Goal: Information Seeking & Learning: Learn about a topic

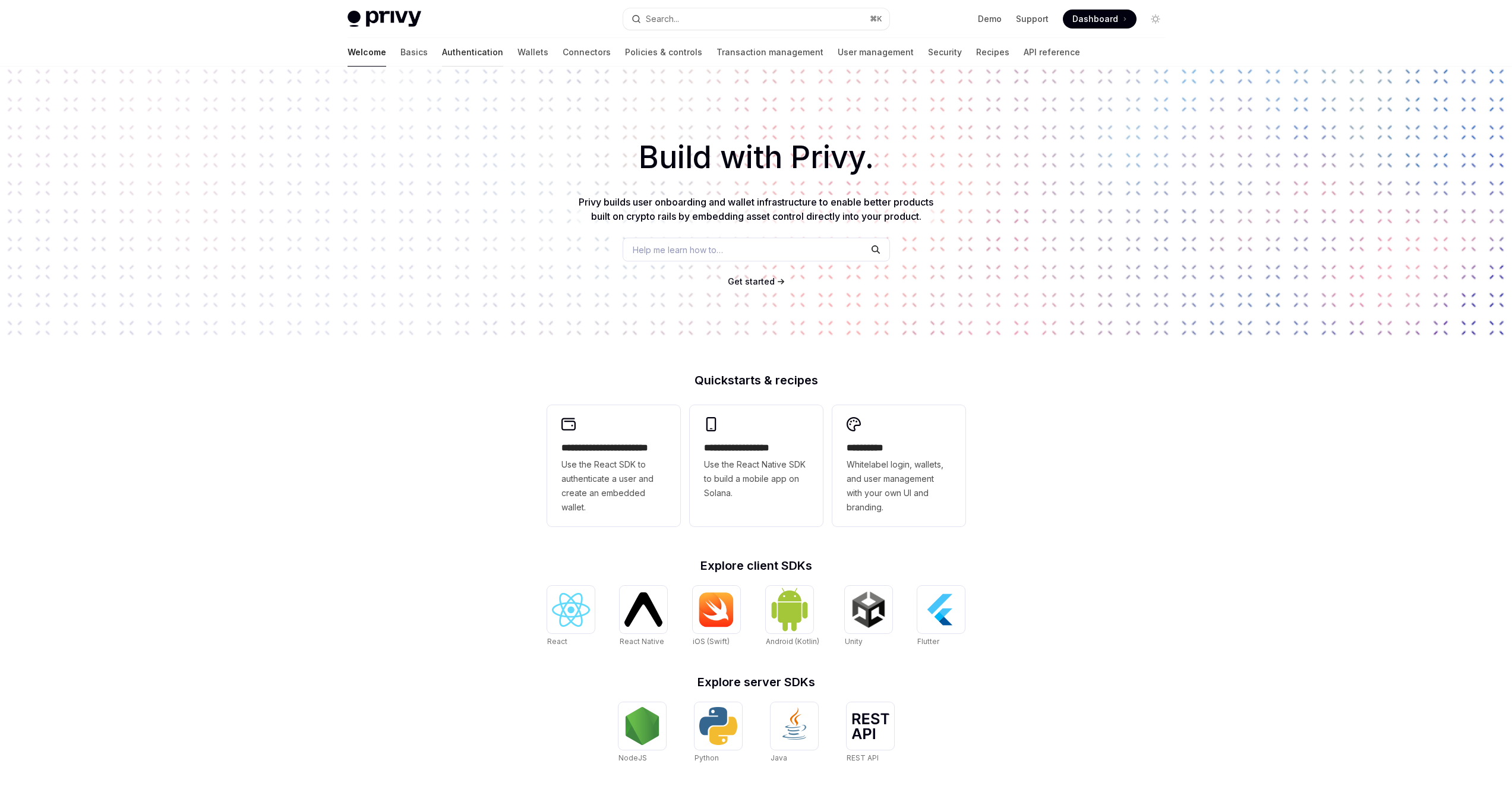
click at [442, 51] on link "Authentication" at bounding box center [472, 52] width 61 height 29
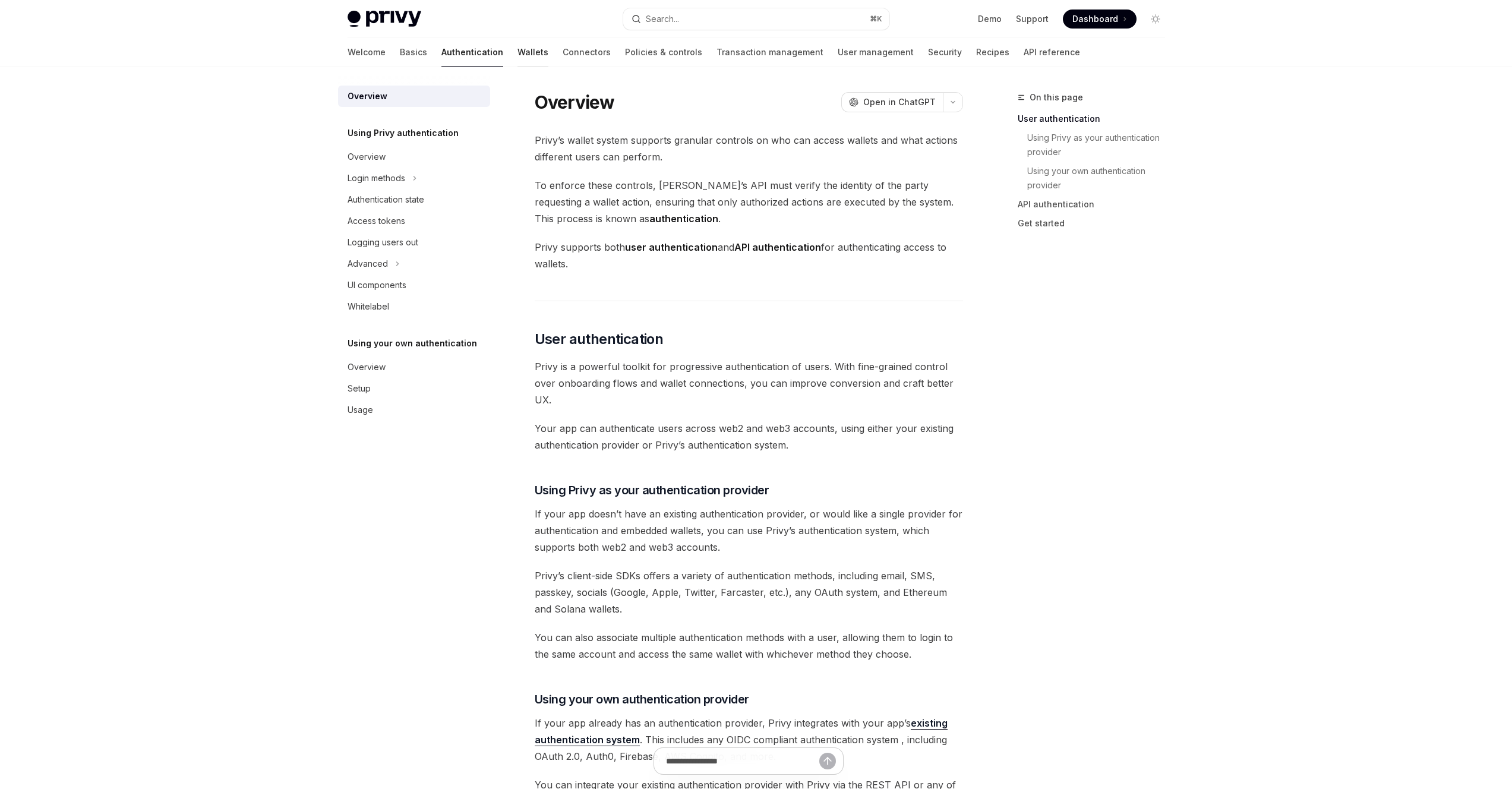
click at [518, 54] on link "Wallets" at bounding box center [533, 52] width 31 height 29
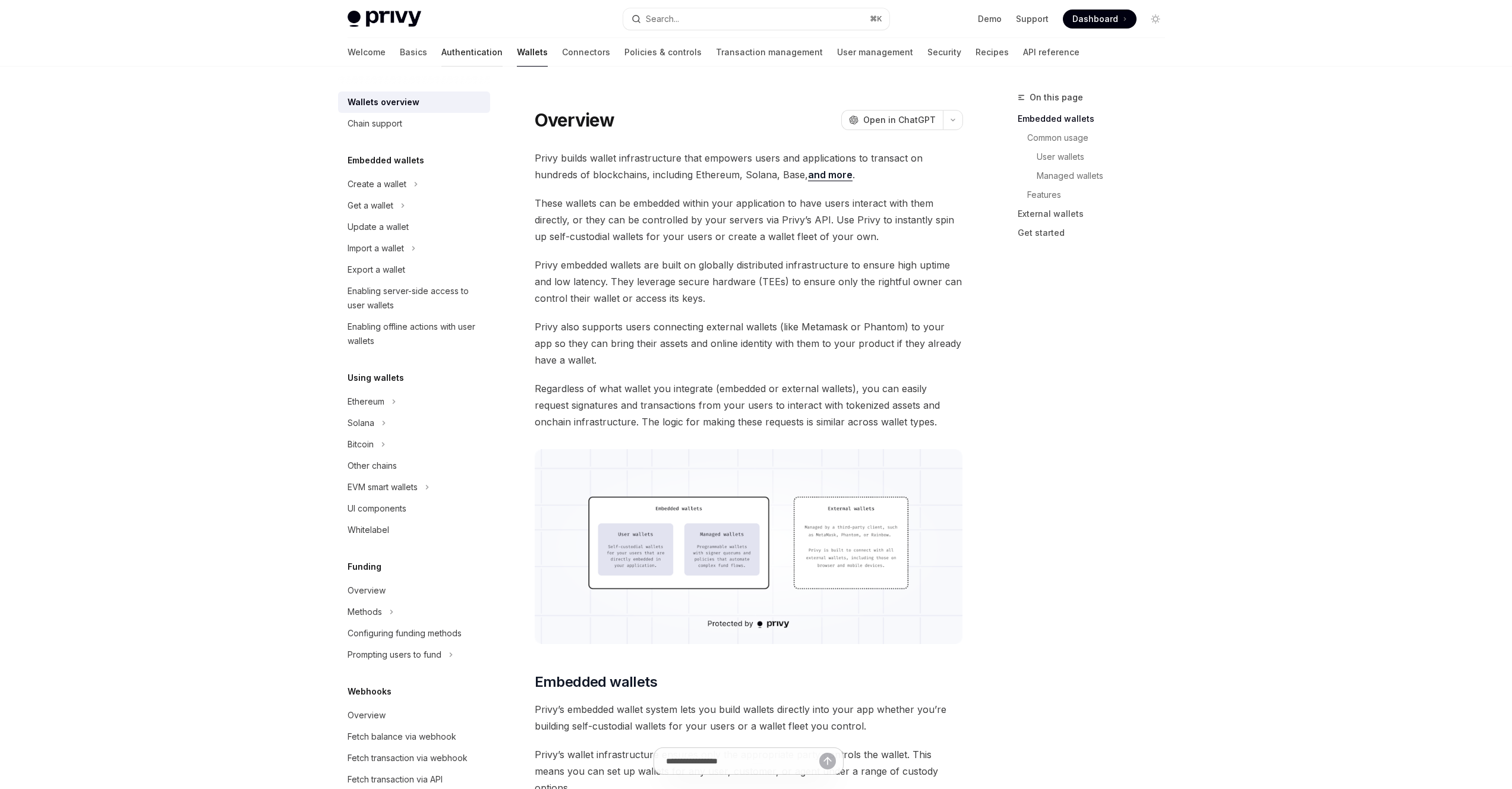
click at [441, 54] on link "Authentication" at bounding box center [472, 52] width 61 height 29
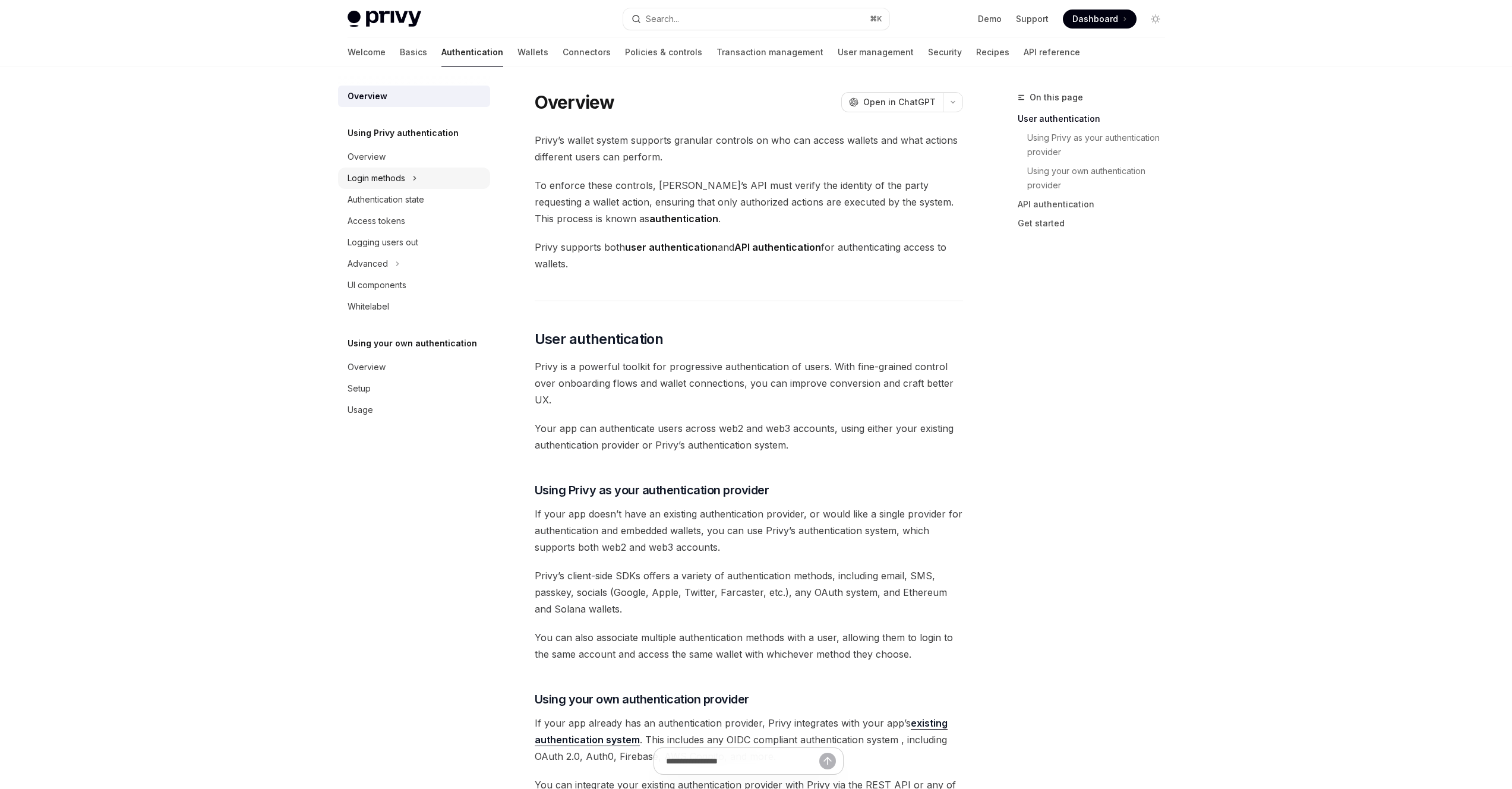
click at [419, 177] on div "Login methods" at bounding box center [414, 178] width 152 height 21
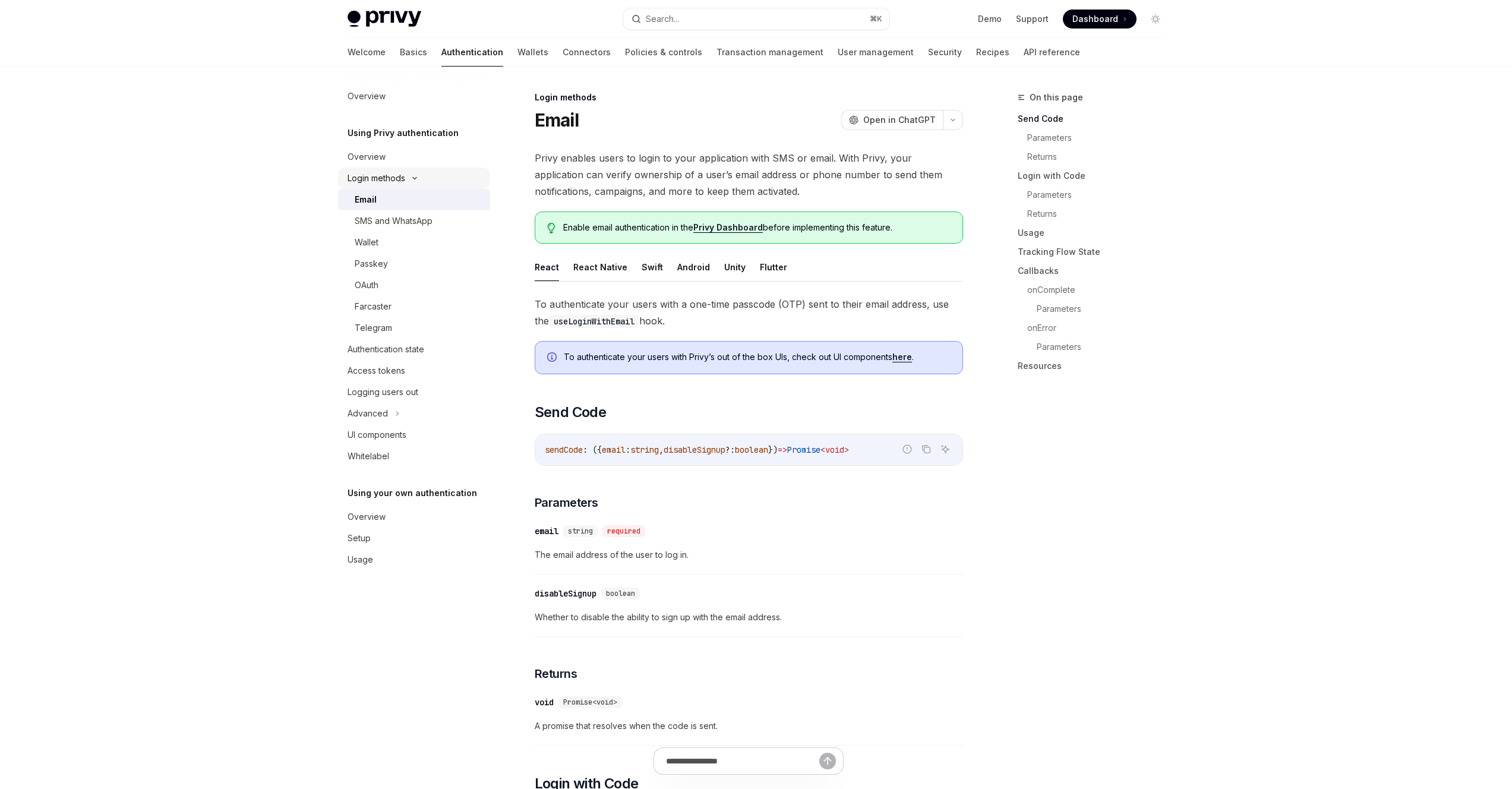
click at [419, 177] on icon at bounding box center [414, 178] width 14 height 5
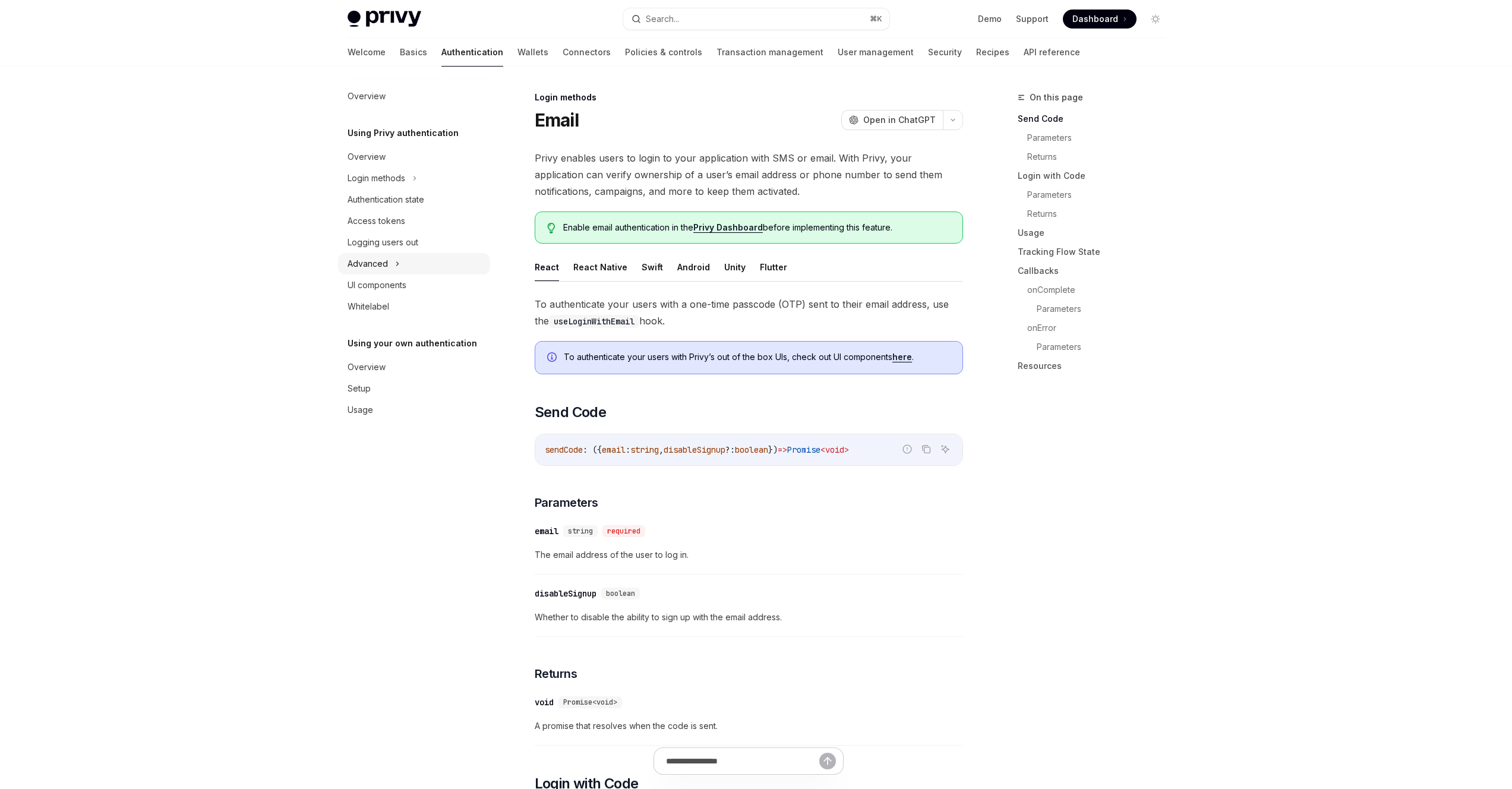
click at [400, 266] on div "Advanced" at bounding box center [414, 263] width 152 height 21
click at [383, 288] on icon at bounding box center [381, 284] width 5 height 14
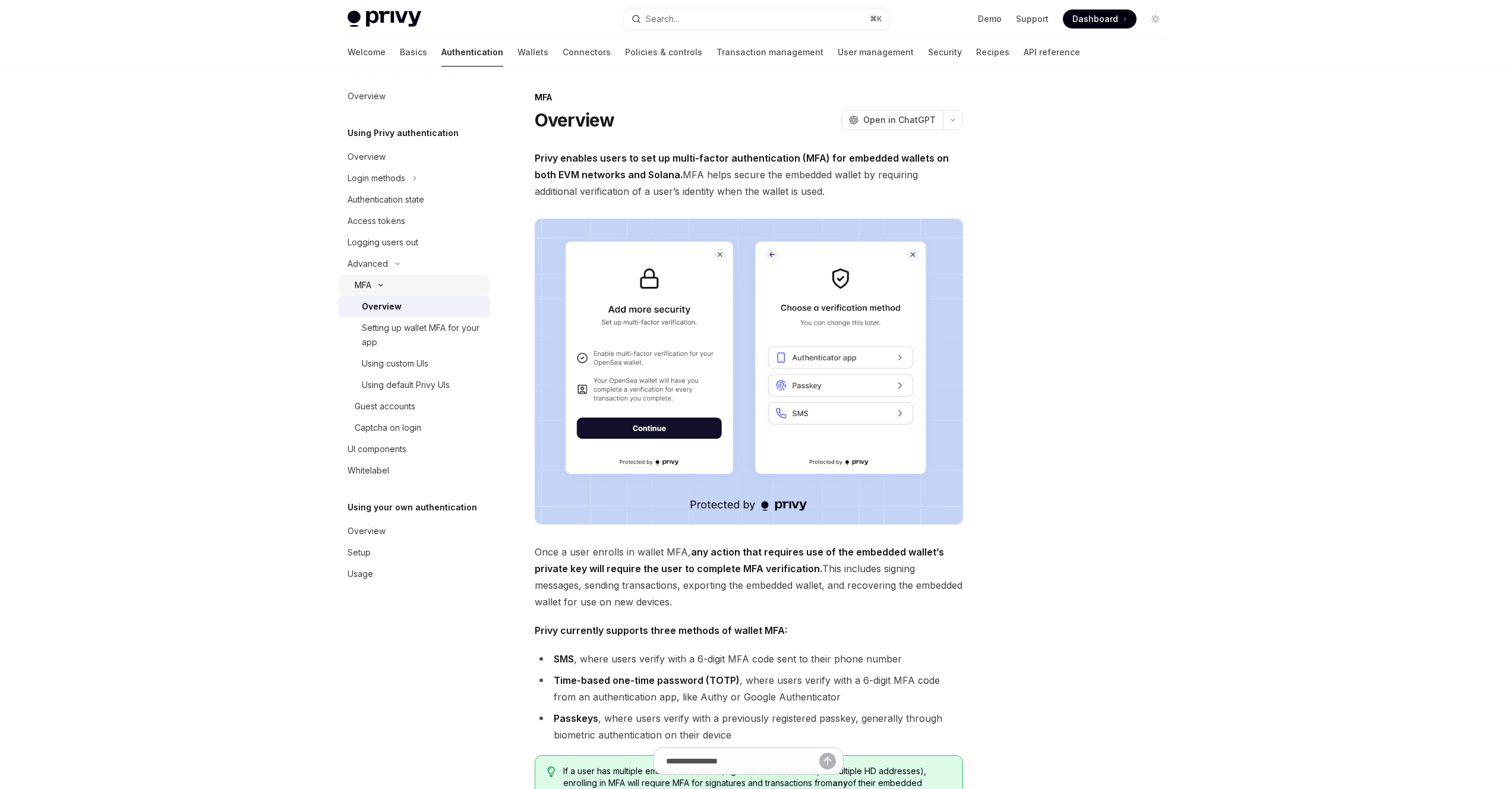
click at [383, 287] on icon at bounding box center [380, 285] width 14 height 5
click at [337, 512] on div "MFA Overview OpenAI Open in ChatGPT OpenAI Open in ChatGPT Privy enables users …" at bounding box center [637, 546] width 656 height 912
click at [384, 474] on div "Usage" at bounding box center [416, 474] width 136 height 14
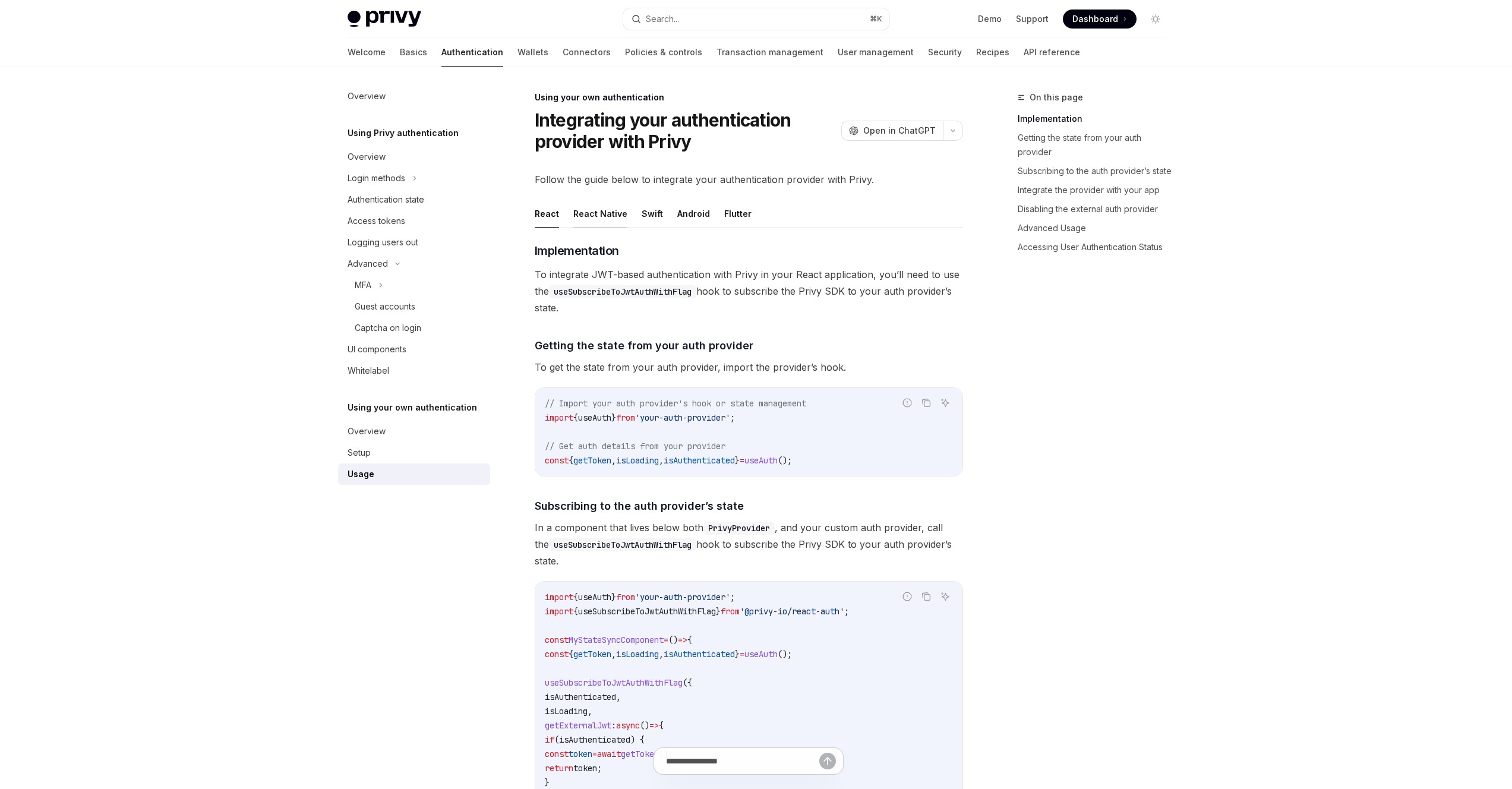
click at [595, 220] on button "React Native" at bounding box center [601, 213] width 54 height 28
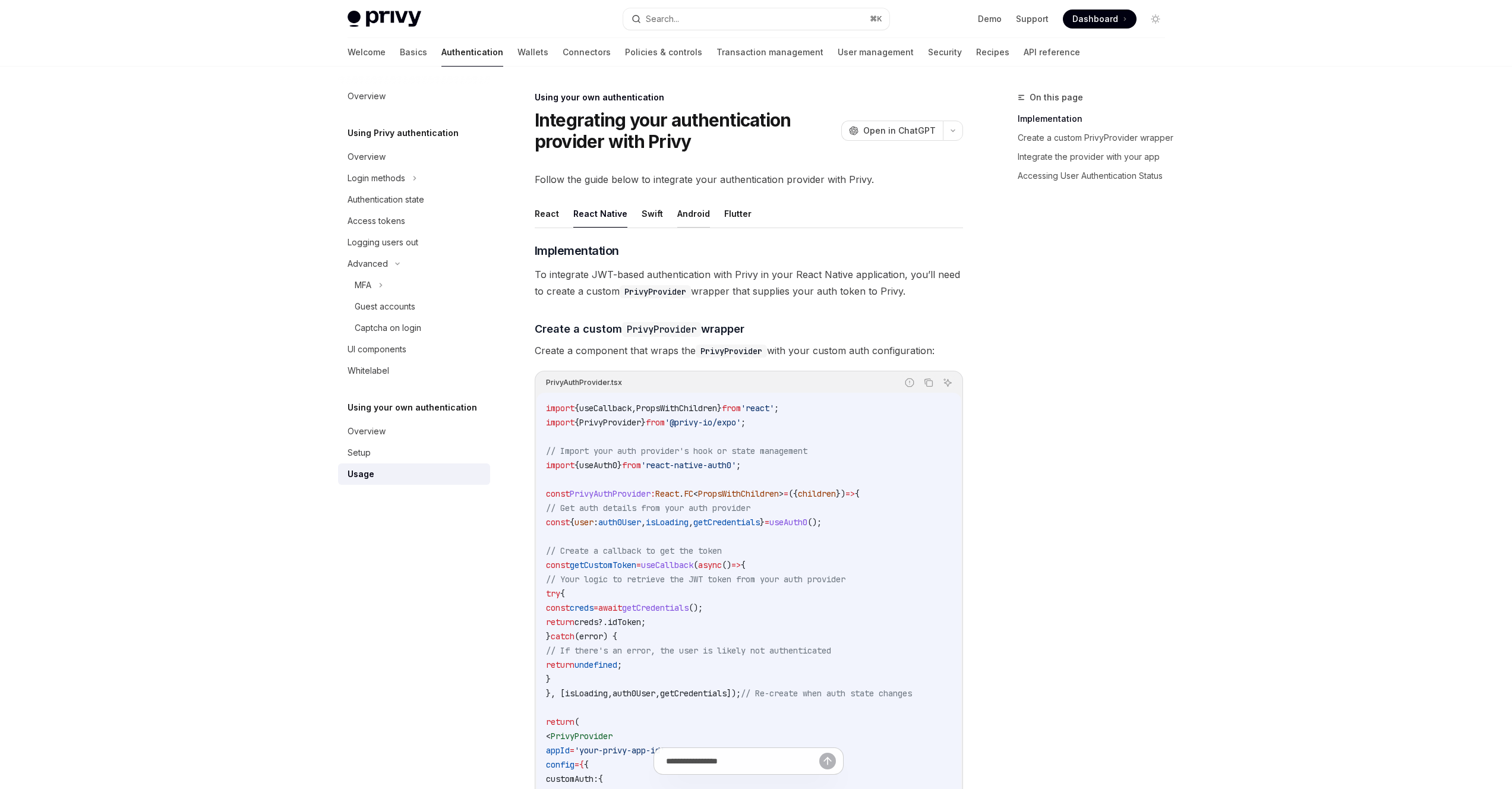
click at [678, 213] on button "Android" at bounding box center [693, 213] width 32 height 28
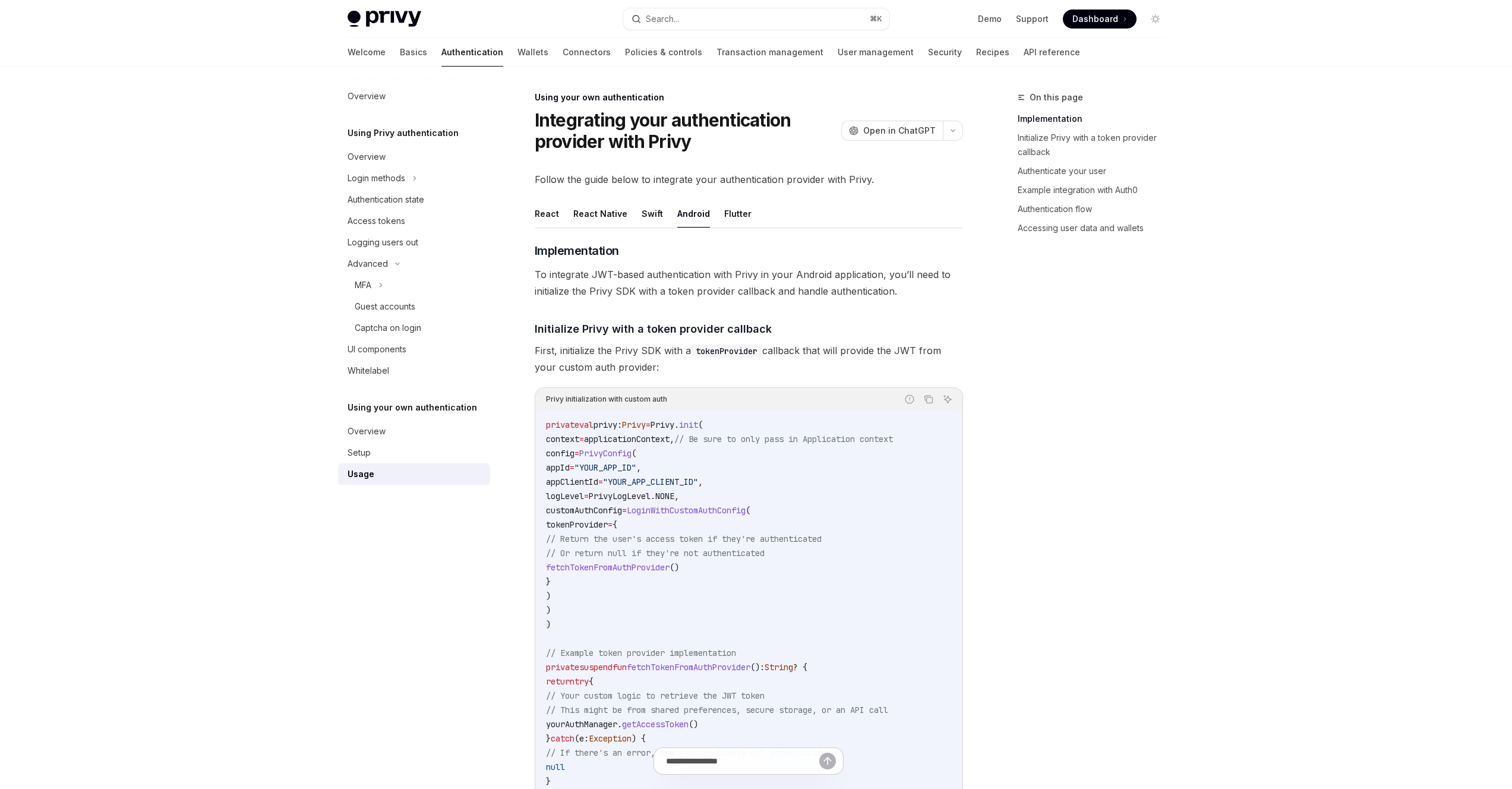
click at [714, 215] on ul "React React Native Swift Android Flutter" at bounding box center [749, 214] width 429 height 29
click at [563, 218] on ul "React React Native Swift Android Flutter" at bounding box center [749, 214] width 429 height 29
click at [555, 217] on button "React" at bounding box center [547, 213] width 24 height 28
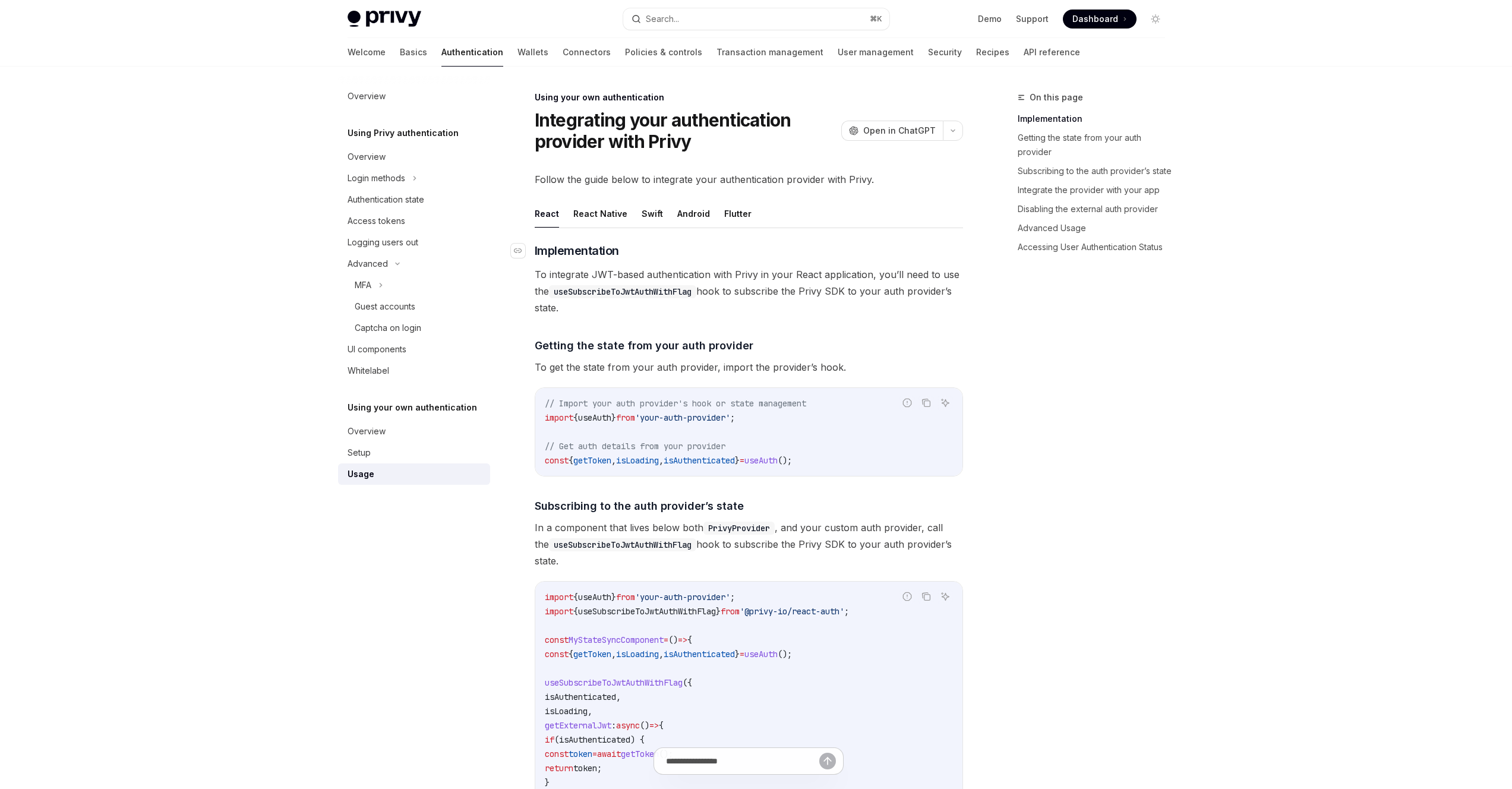
drag, startPoint x: 828, startPoint y: 255, endPoint x: 750, endPoint y: 254, distance: 78.0
click at [750, 254] on h3 "​ Implementation" at bounding box center [749, 250] width 429 height 17
click at [753, 279] on span "To integrate JWT-based authentication with Privy in your React application, you…" at bounding box center [749, 291] width 429 height 50
click at [518, 57] on link "Wallets" at bounding box center [533, 52] width 31 height 29
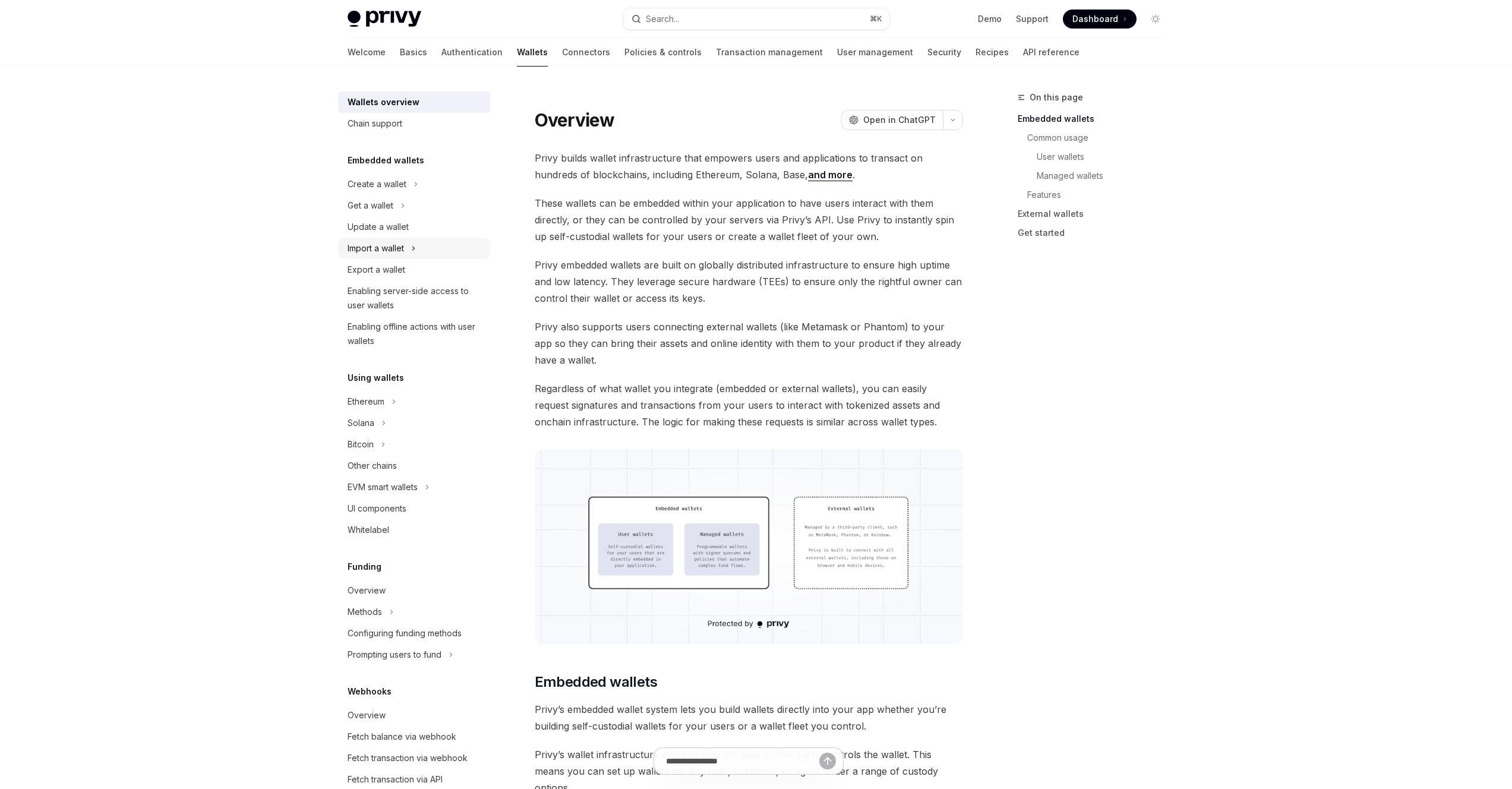
click at [409, 256] on div "Import a wallet" at bounding box center [414, 248] width 152 height 21
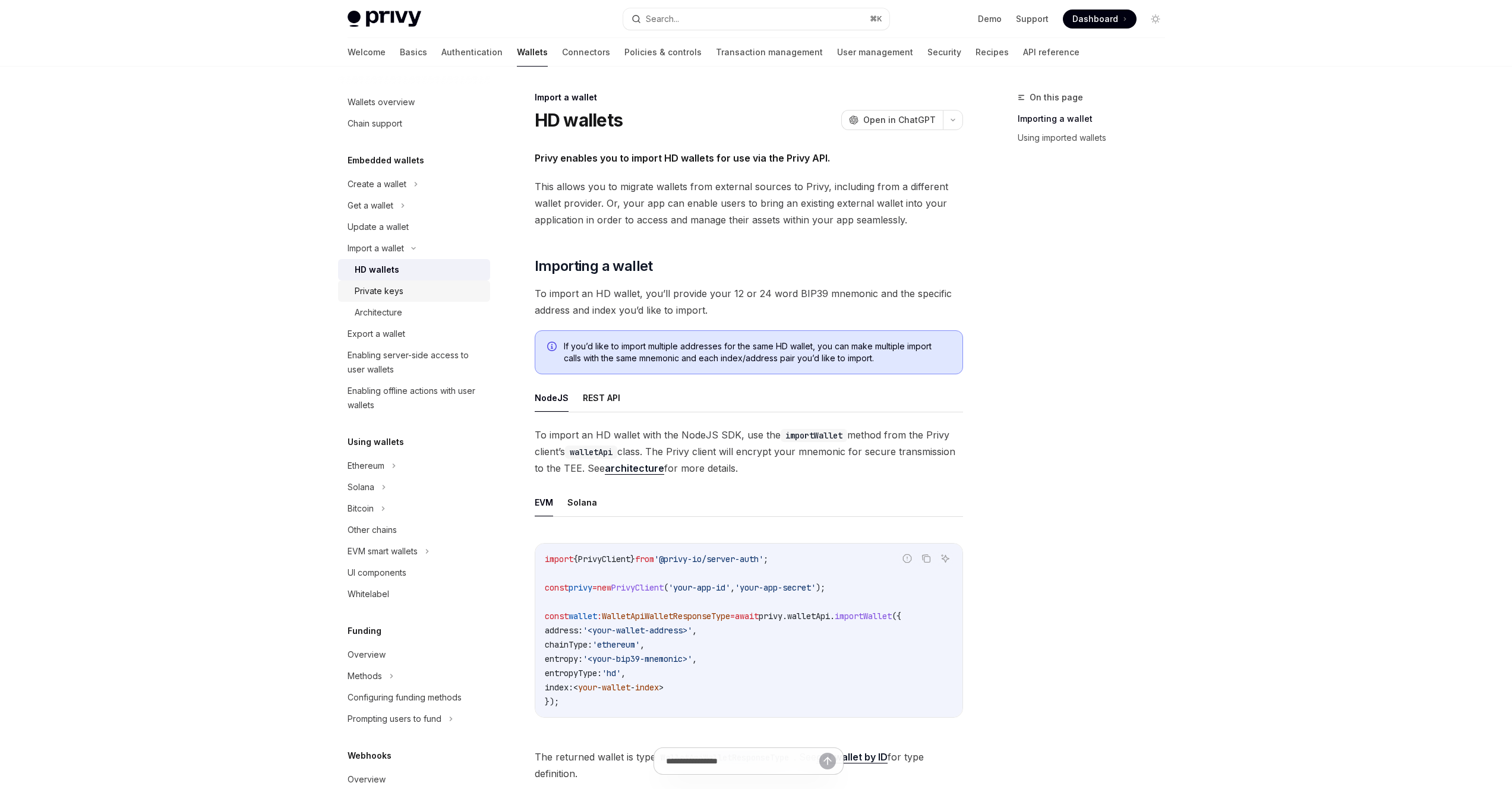
click at [410, 292] on div "Private keys" at bounding box center [419, 290] width 128 height 14
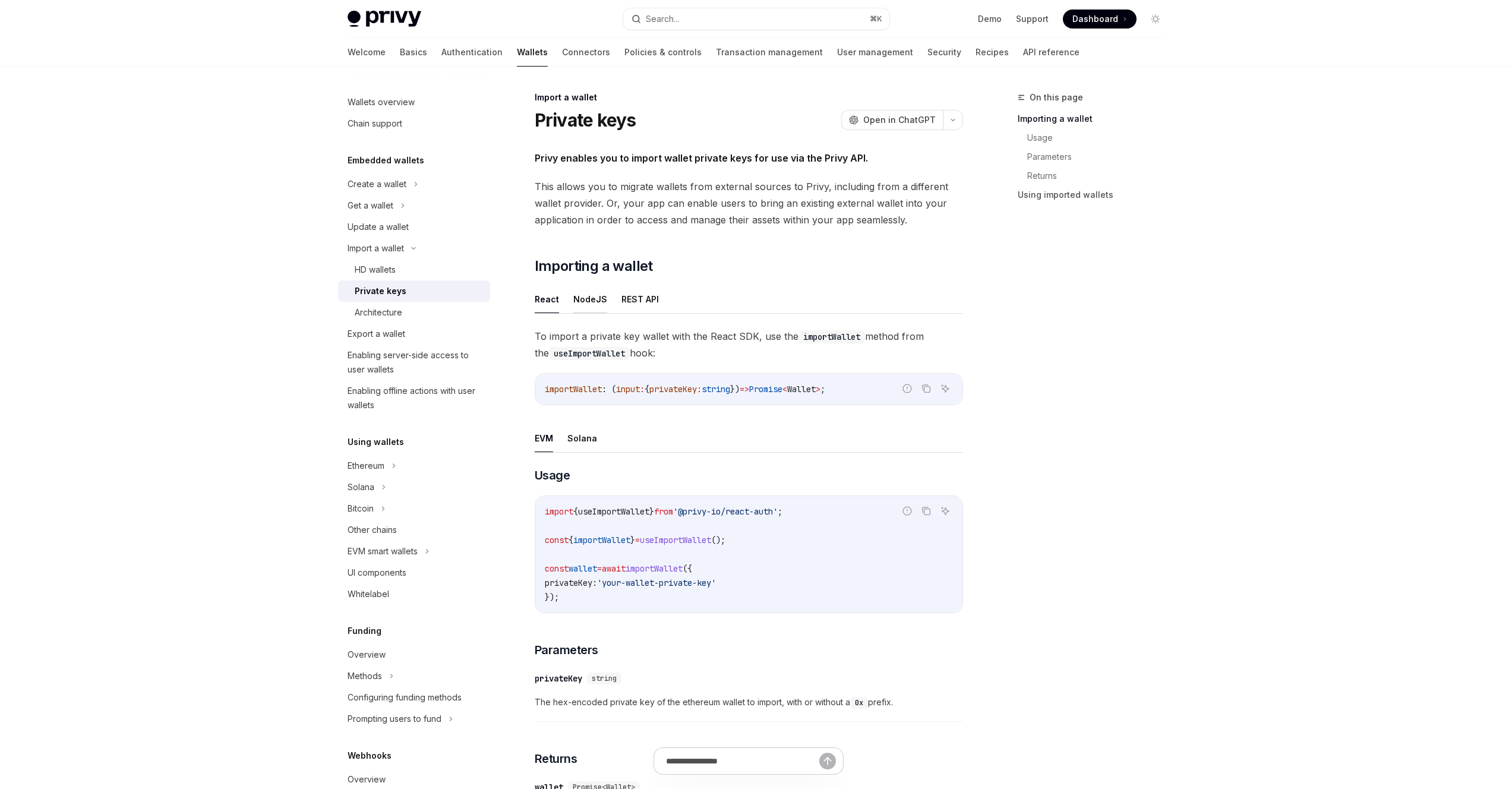
click at [589, 299] on button "NodeJS" at bounding box center [590, 299] width 34 height 28
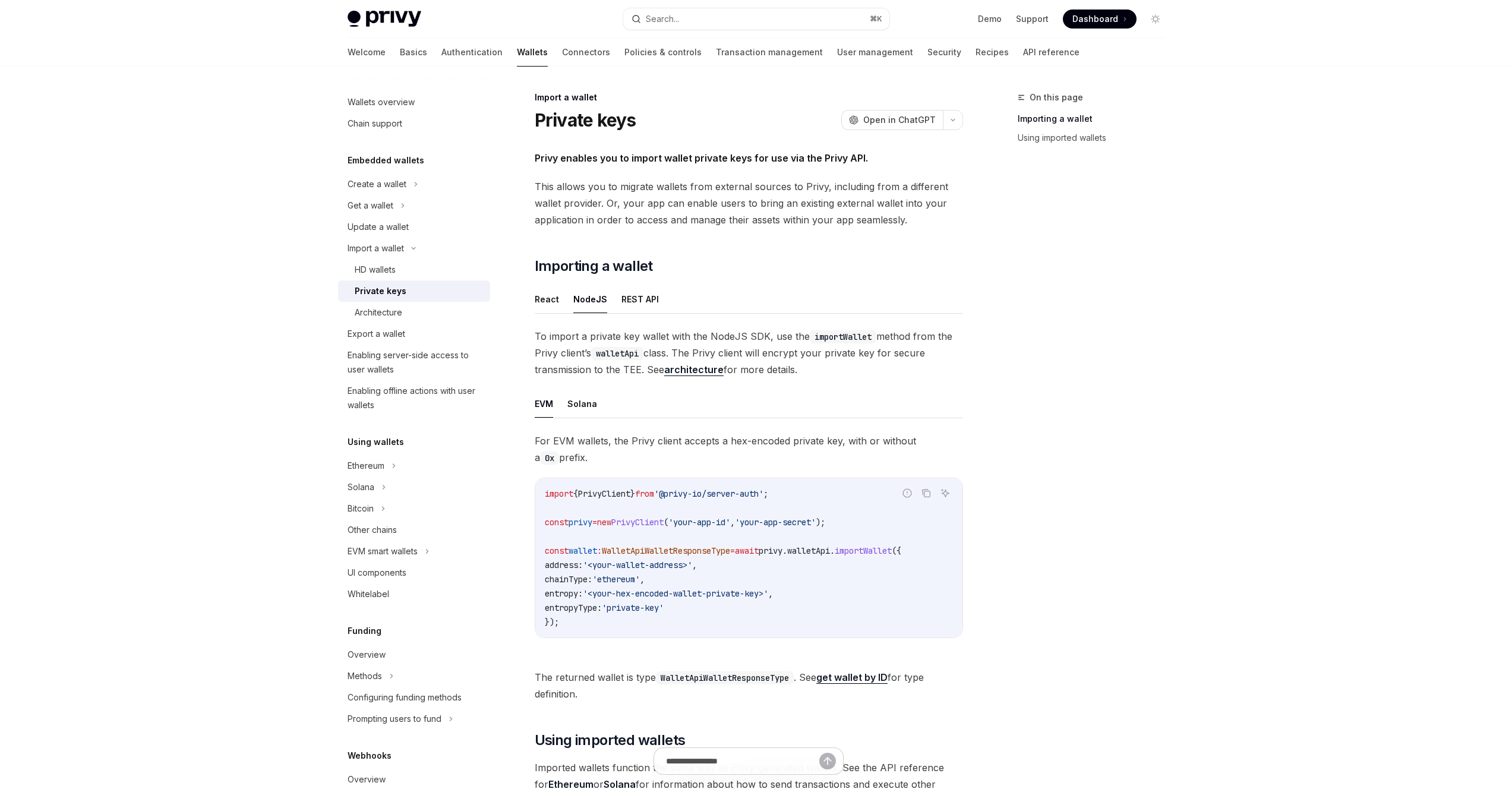
click at [531, 312] on div "Import a wallet Private keys OpenAI Open in ChatGPT OpenAI Open in ChatGPT Priv…" at bounding box center [637, 545] width 656 height 910
click at [535, 307] on button "React" at bounding box center [547, 299] width 24 height 28
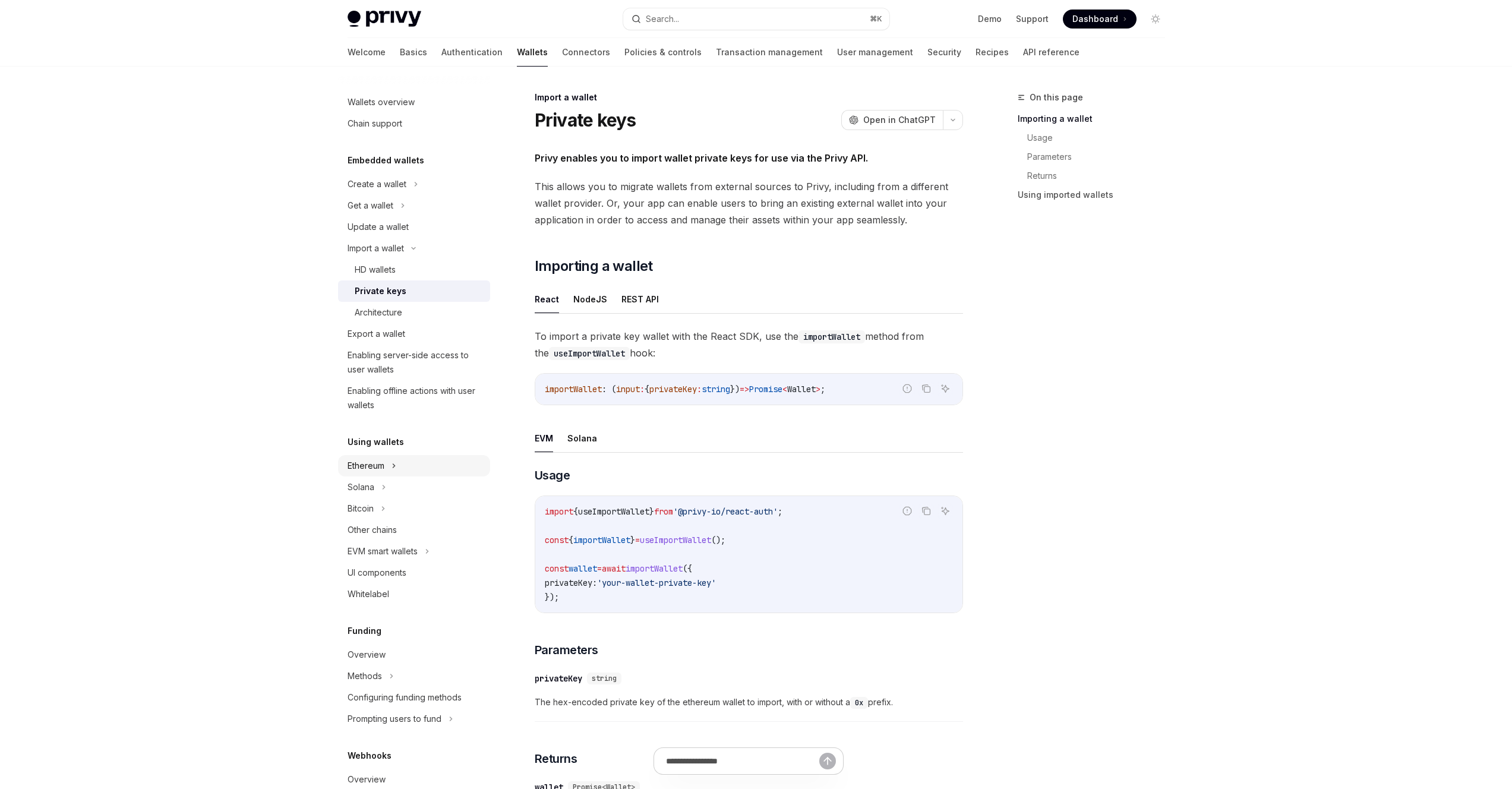
click at [426, 471] on div "Ethereum" at bounding box center [414, 465] width 152 height 21
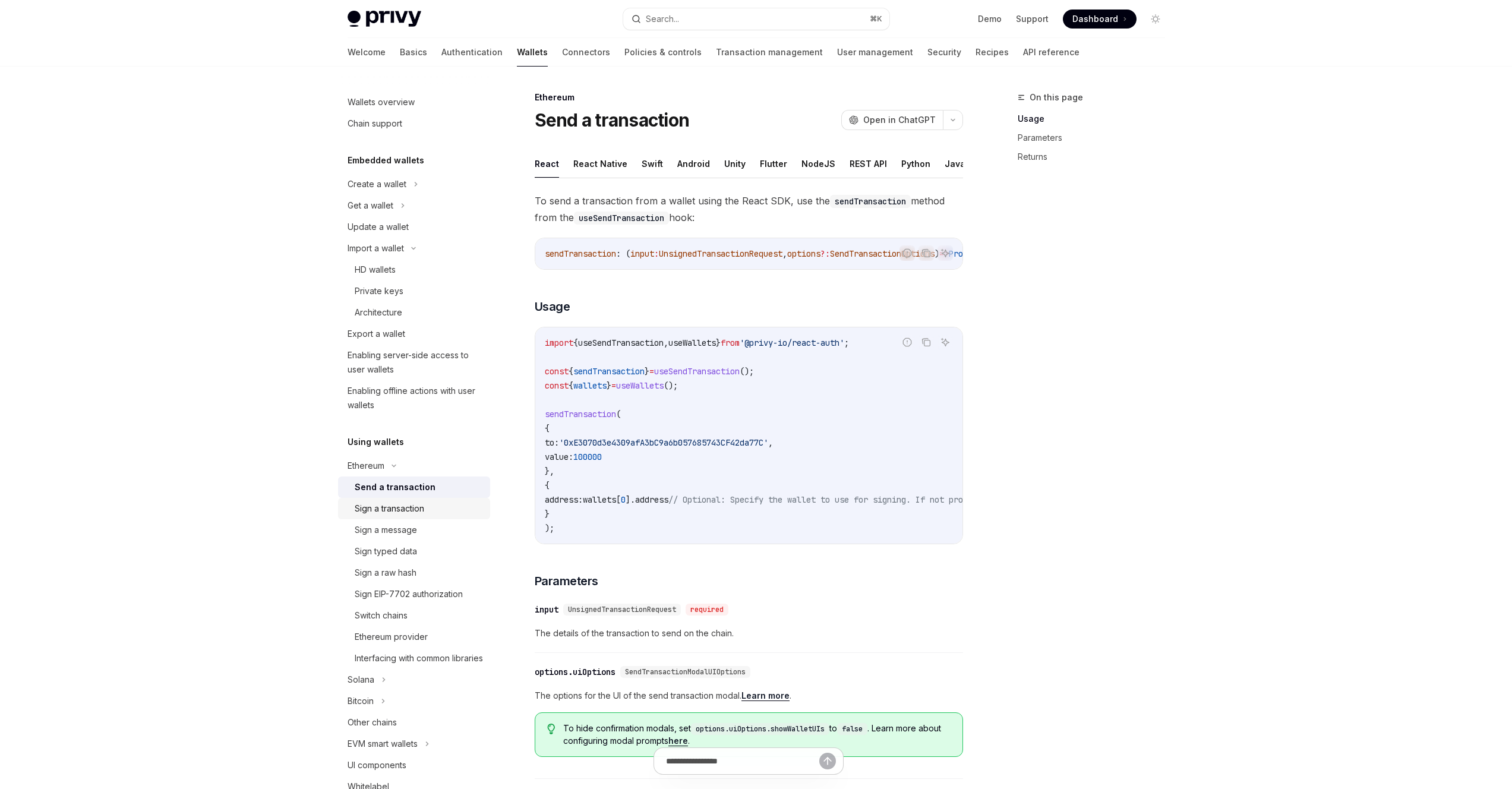
click at [419, 501] on div "Sign a transaction" at bounding box center [389, 508] width 69 height 14
click at [421, 527] on div "Sign a message" at bounding box center [419, 530] width 128 height 14
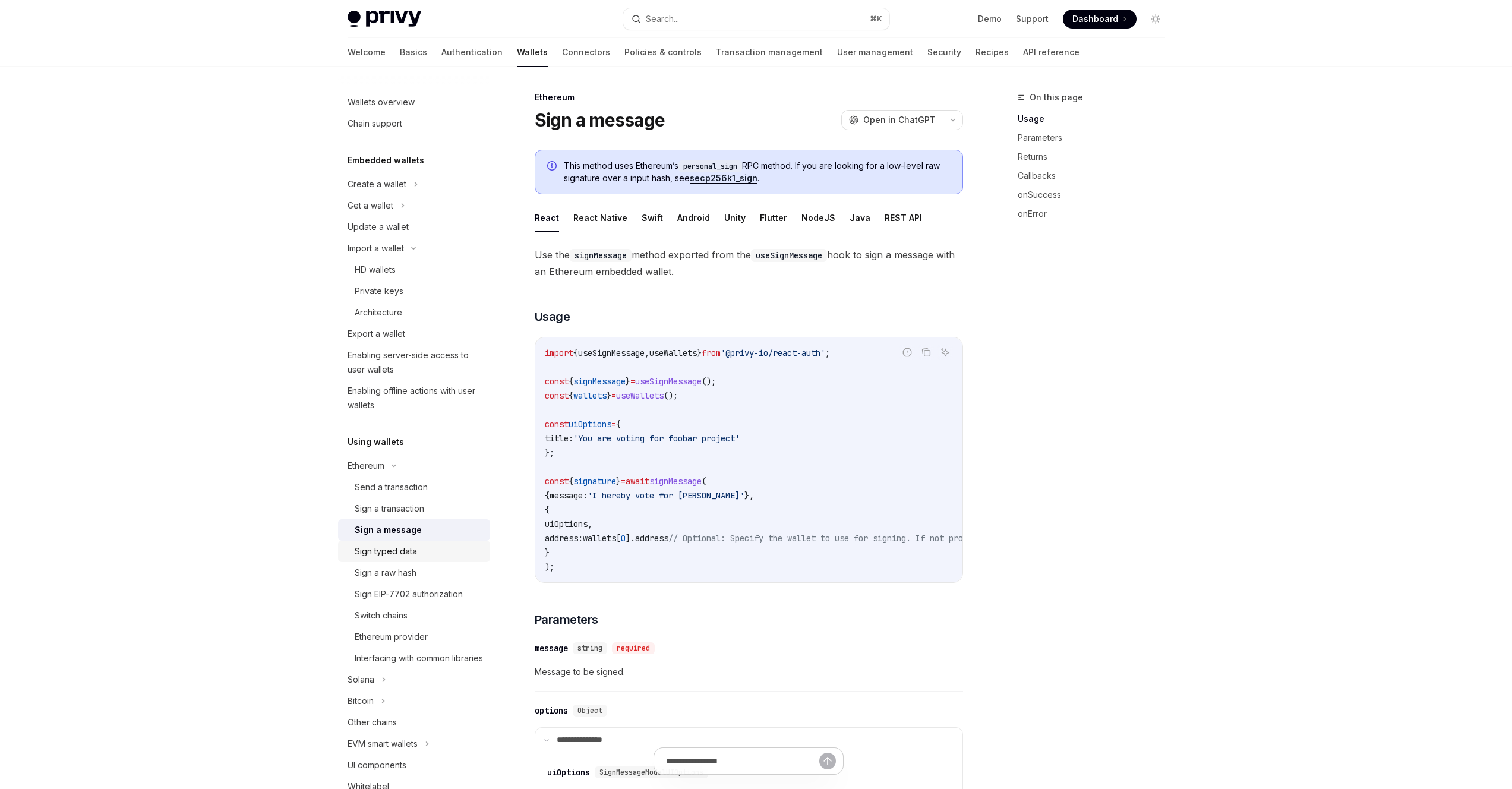
click at [420, 546] on div "Sign typed data" at bounding box center [419, 551] width 128 height 14
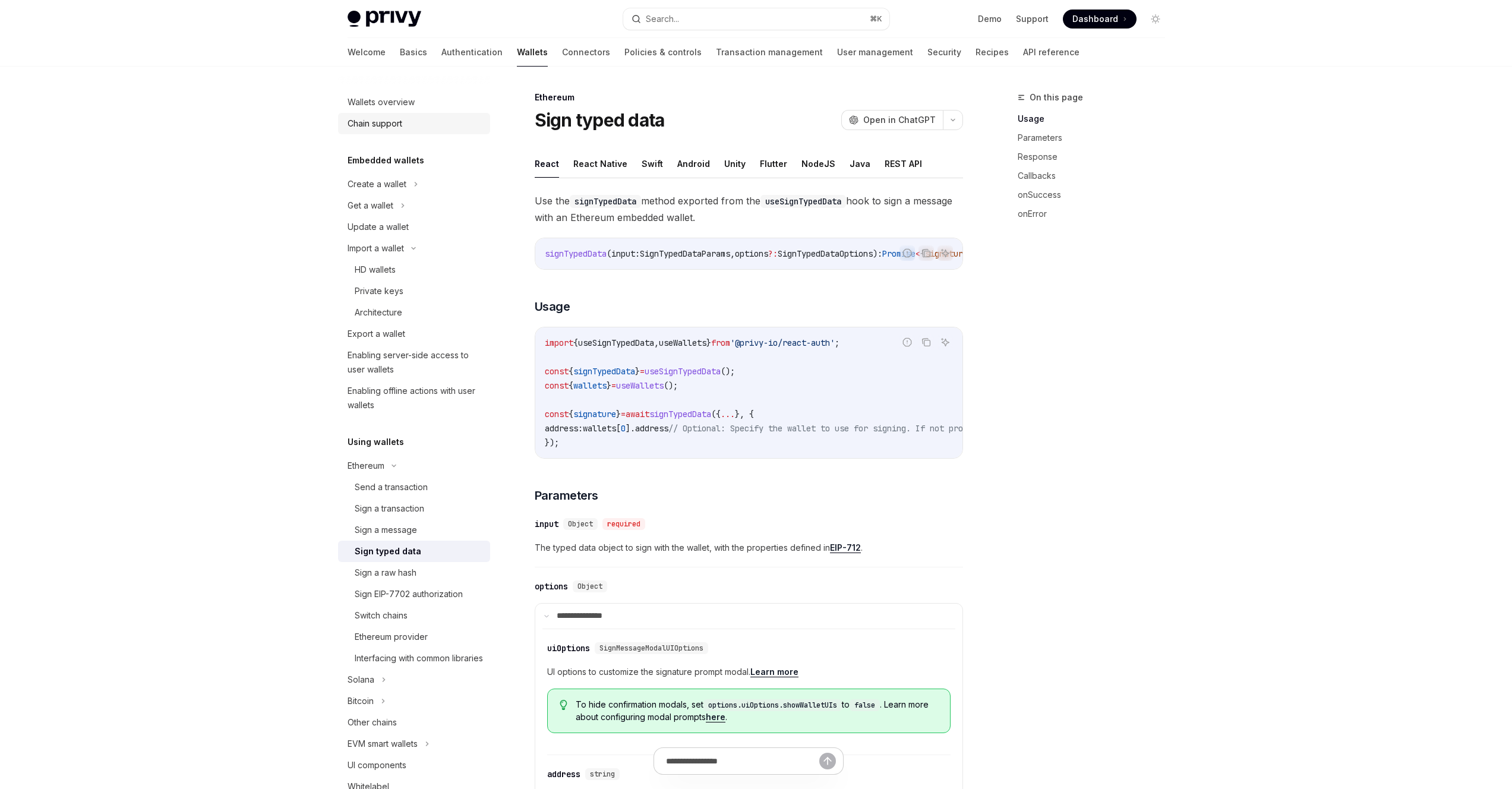
click at [404, 113] on link "Chain support" at bounding box center [414, 124] width 152 height 21
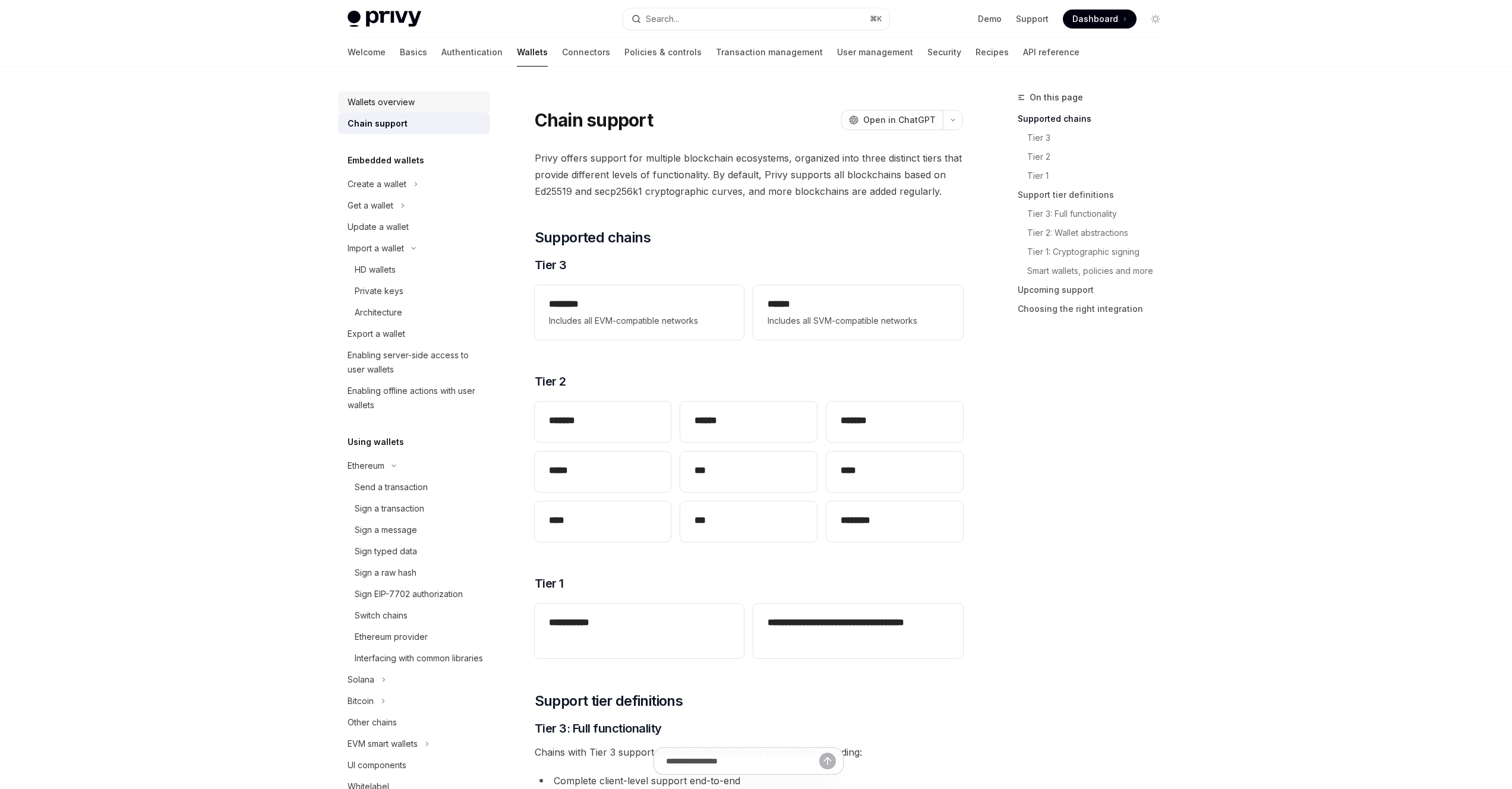
click at [404, 105] on div "Wallets overview" at bounding box center [381, 102] width 67 height 14
type textarea "*"
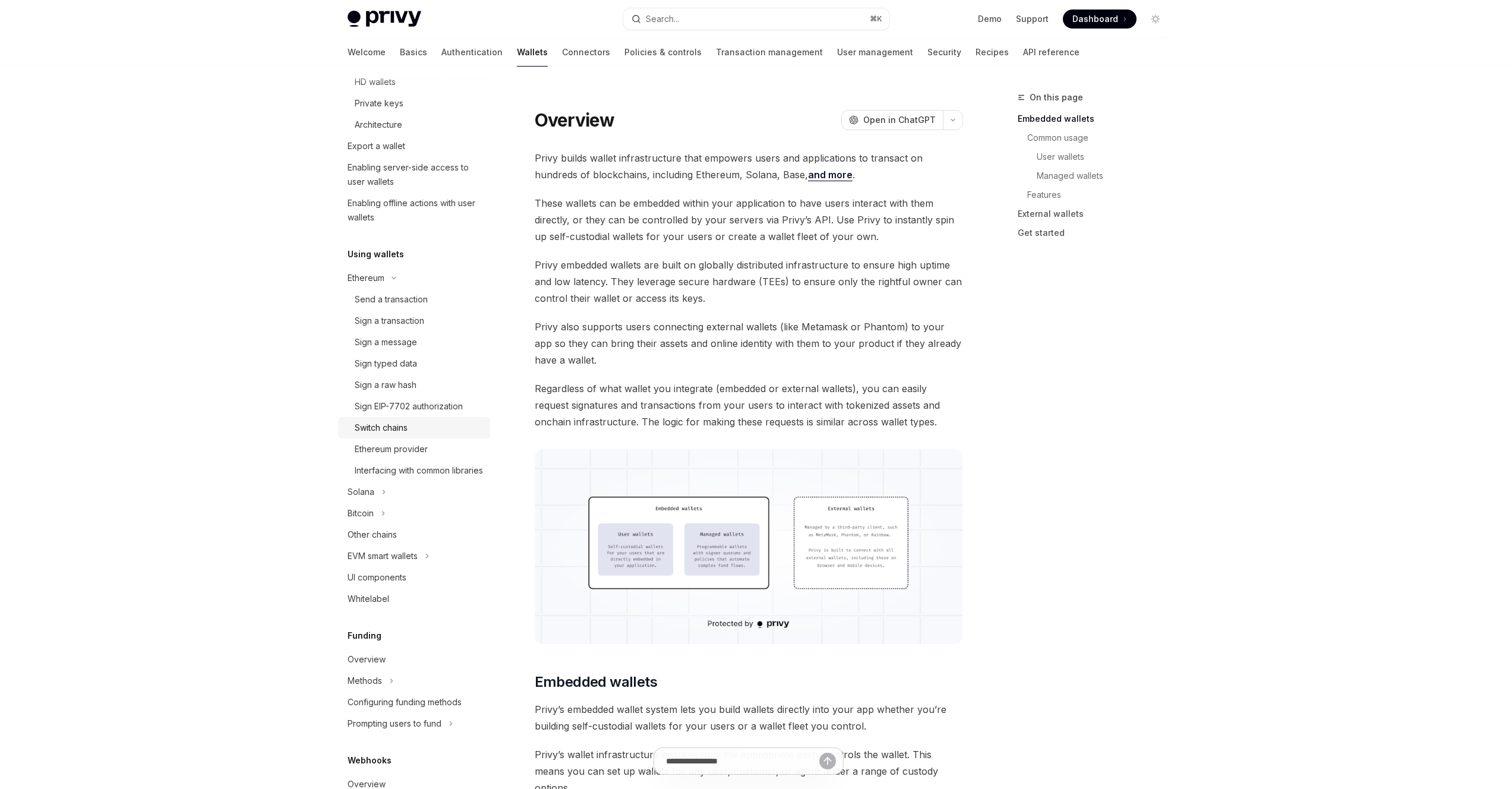
scroll to position [456, 0]
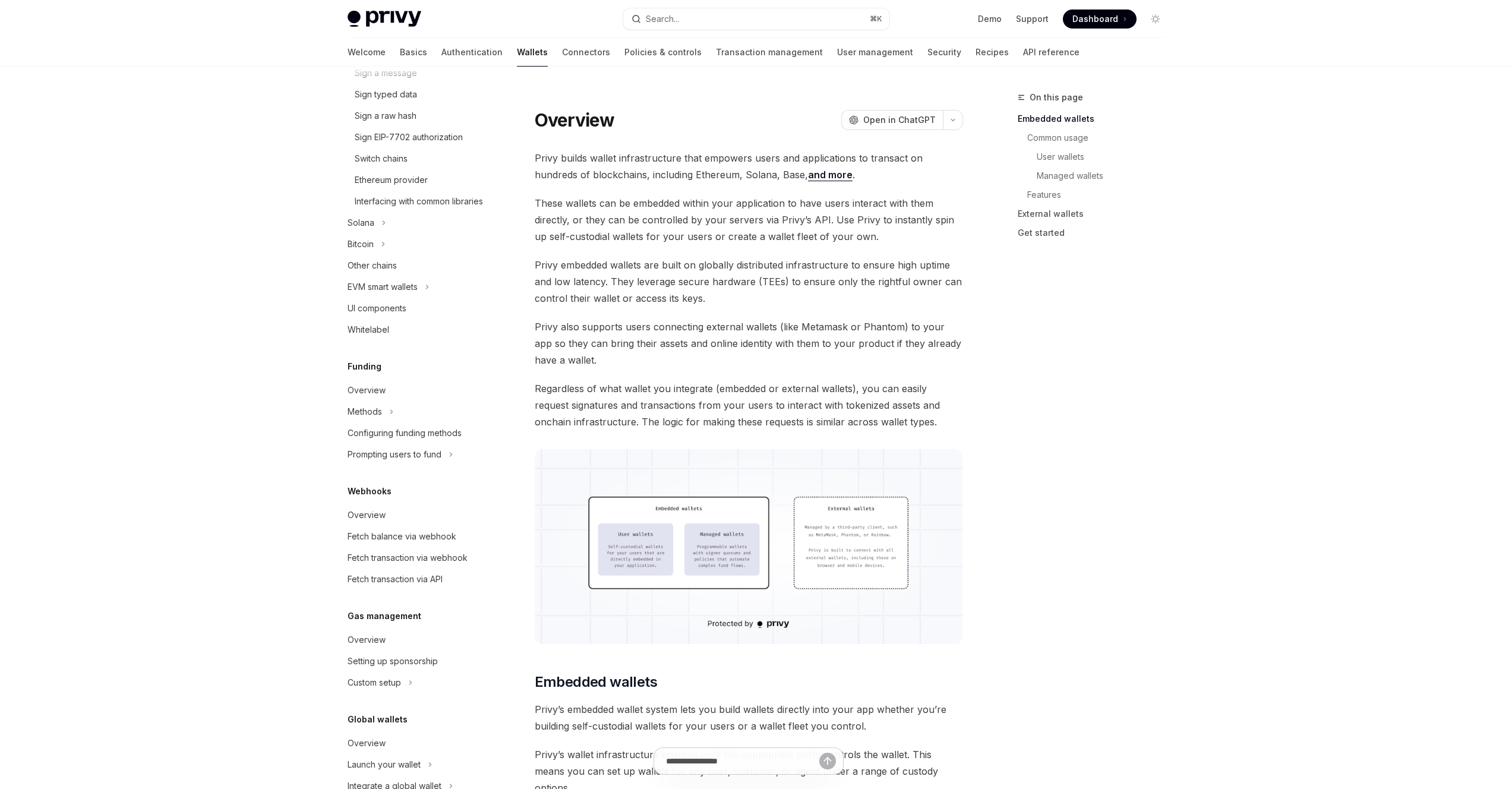
click at [807, 429] on span "Regardless of what wallet you integrate (embedded or external wallets), you can…" at bounding box center [749, 405] width 429 height 50
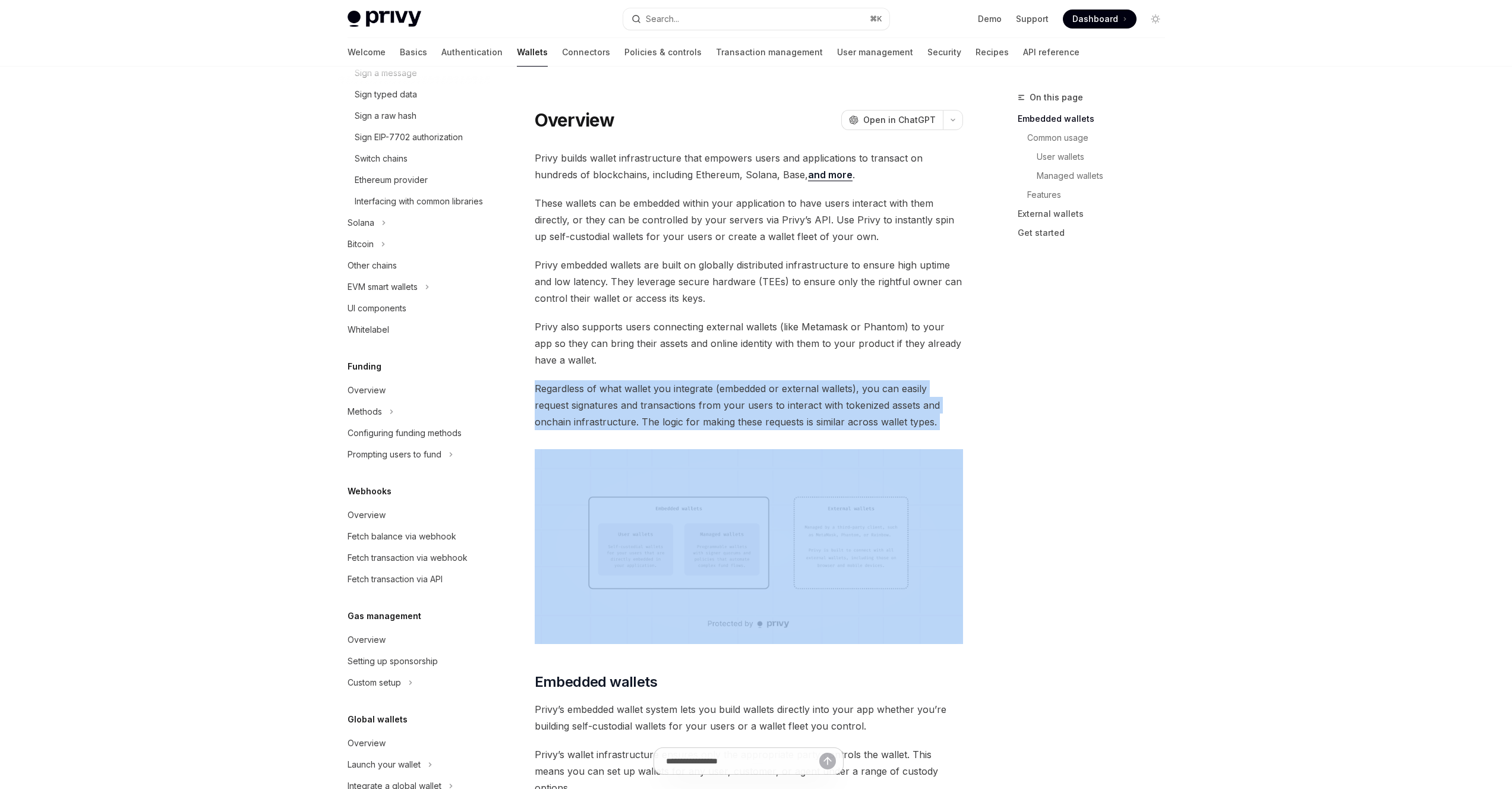
click at [807, 429] on span "Regardless of what wallet you integrate (embedded or external wallets), you can…" at bounding box center [749, 405] width 429 height 50
click at [828, 428] on span "Regardless of what wallet you integrate (embedded or external wallets), you can…" at bounding box center [749, 405] width 429 height 50
